Goal: Task Accomplishment & Management: Use online tool/utility

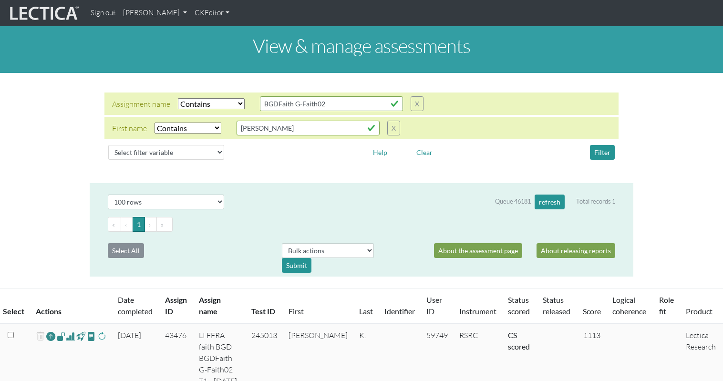
select select "icontains"
select select "100"
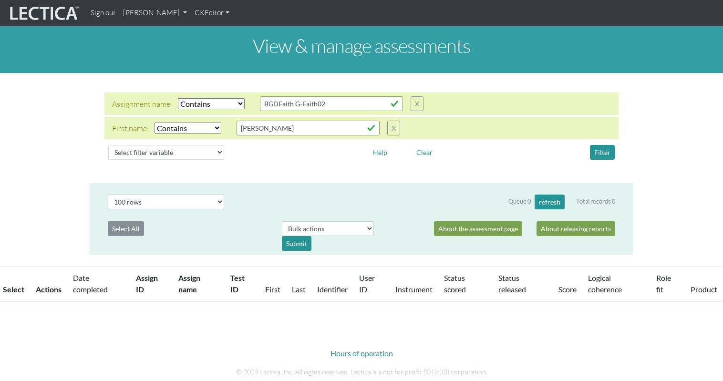
select select "icontains"
select select "100"
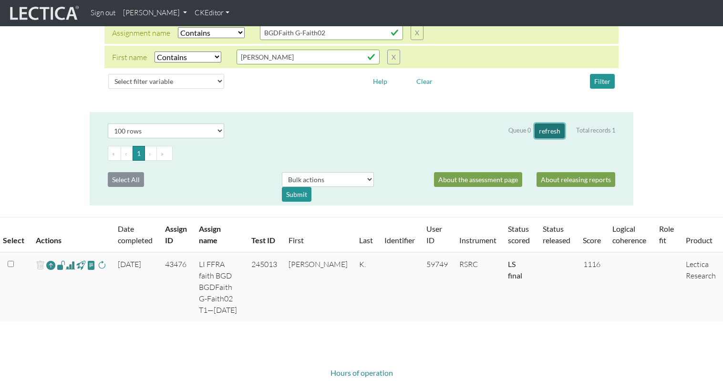
click at [548, 123] on button "refresh" at bounding box center [549, 130] width 30 height 15
